Goal: Check status

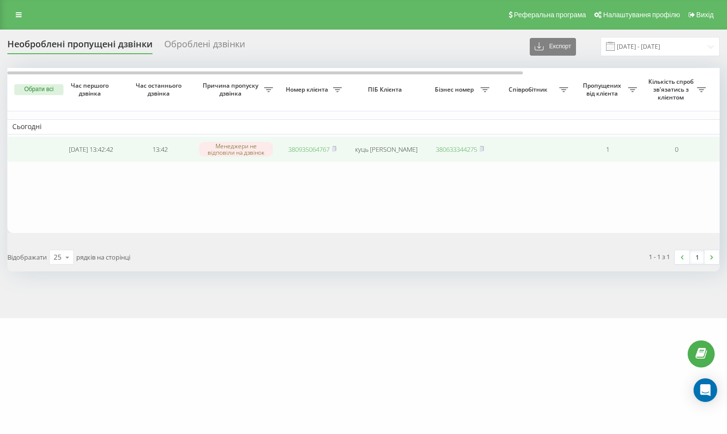
click at [295, 152] on link "380935064767" at bounding box center [308, 149] width 41 height 9
click at [301, 149] on link "380686238608" at bounding box center [308, 149] width 41 height 9
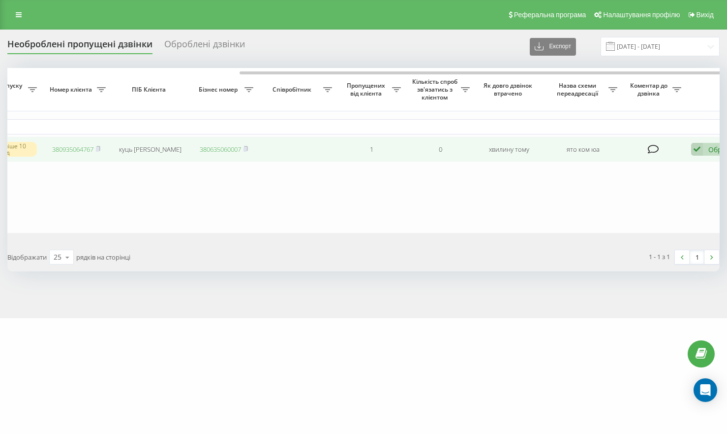
scroll to position [0, 272]
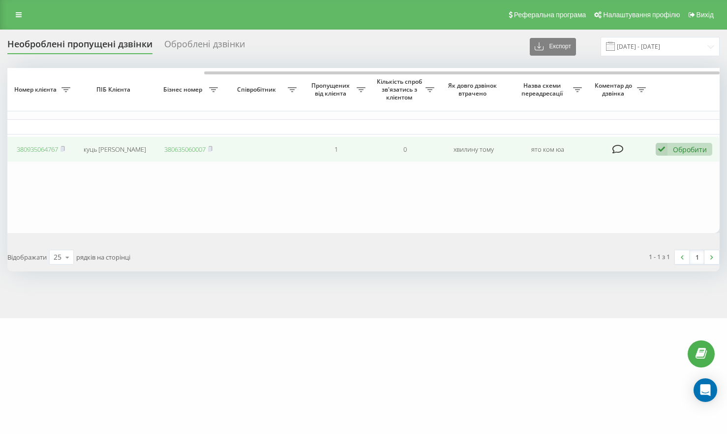
click at [666, 149] on icon at bounding box center [662, 149] width 12 height 13
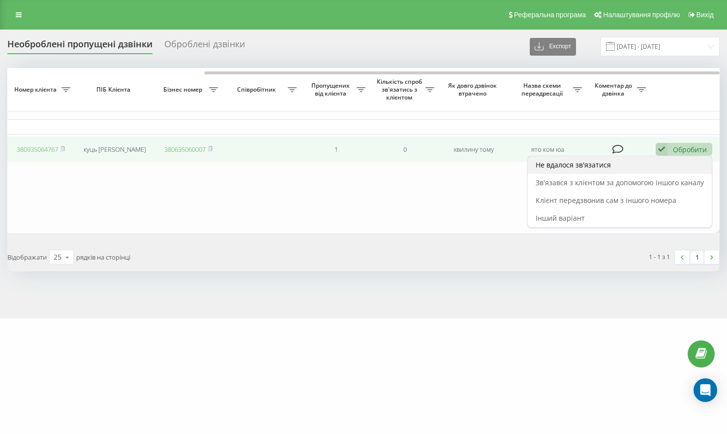
click at [602, 171] on div "Не вдалося зв'язатися" at bounding box center [620, 165] width 184 height 18
